Goal: Find contact information: Find contact information

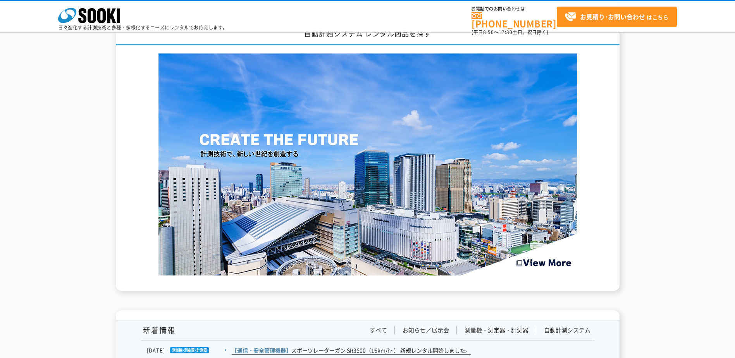
scroll to position [686, 0]
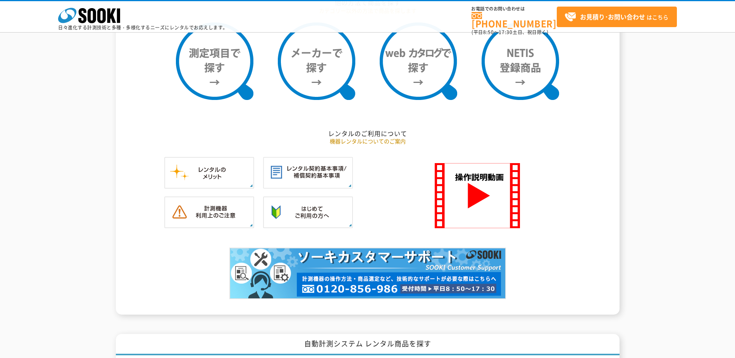
click at [490, 9] on span "お電話でのお問い合わせは" at bounding box center [514, 9] width 85 height 5
click at [505, 18] on link "[PHONE_NUMBER]" at bounding box center [514, 20] width 85 height 16
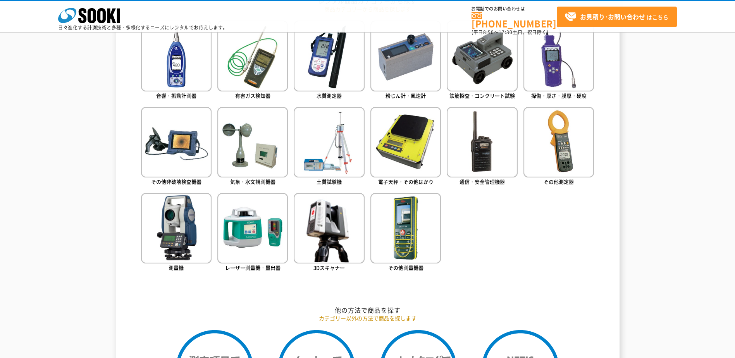
scroll to position [143, 0]
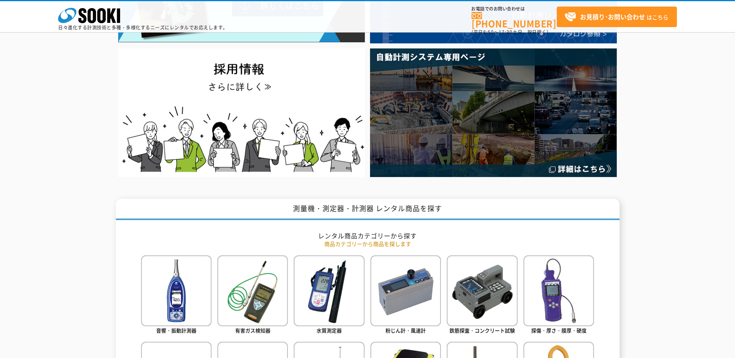
click at [708, 119] on div at bounding box center [367, 53] width 735 height 252
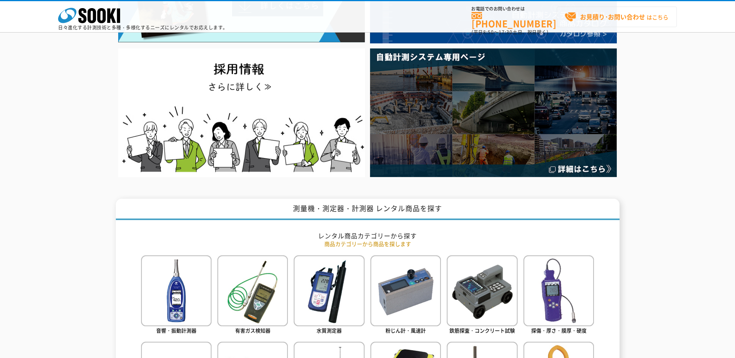
click at [629, 14] on strong "お見積り･お問い合わせ" at bounding box center [612, 16] width 65 height 9
